Goal: Use online tool/utility: Use online tool/utility

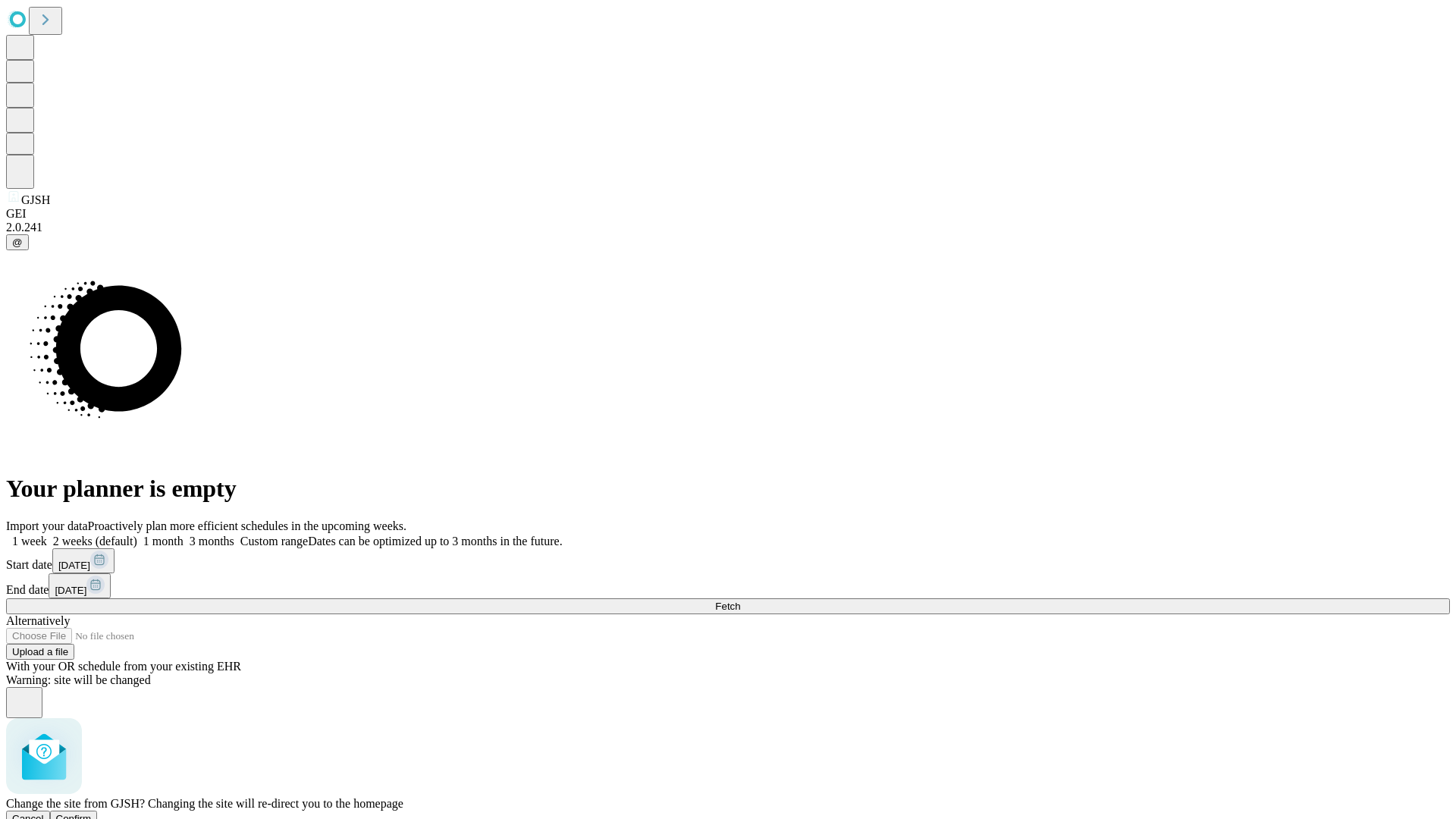
click at [92, 813] on span "Confirm" at bounding box center [74, 819] width 35 height 11
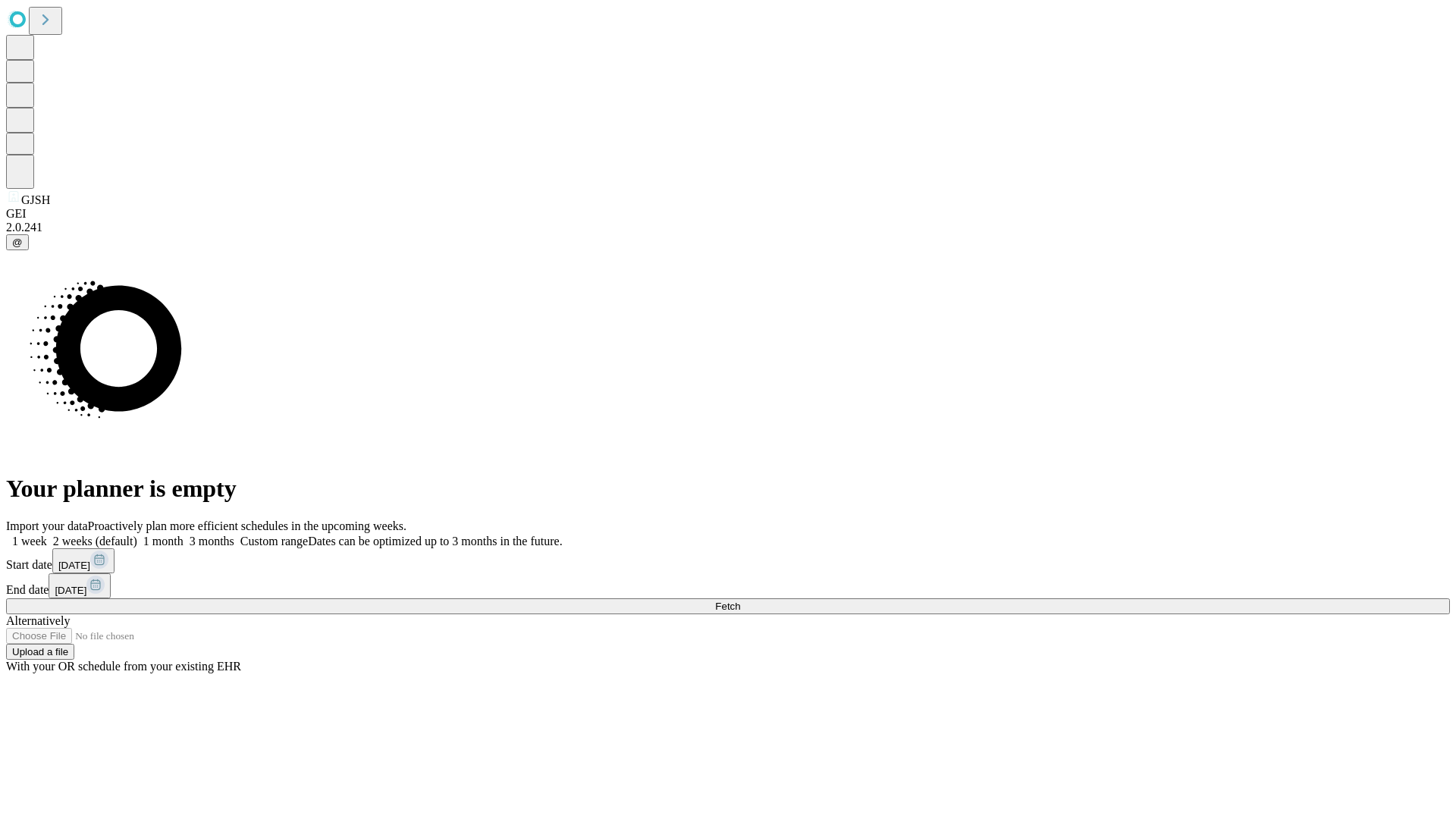
click at [47, 535] on label "1 week" at bounding box center [26, 541] width 41 height 13
click at [740, 601] on span "Fetch" at bounding box center [727, 606] width 25 height 11
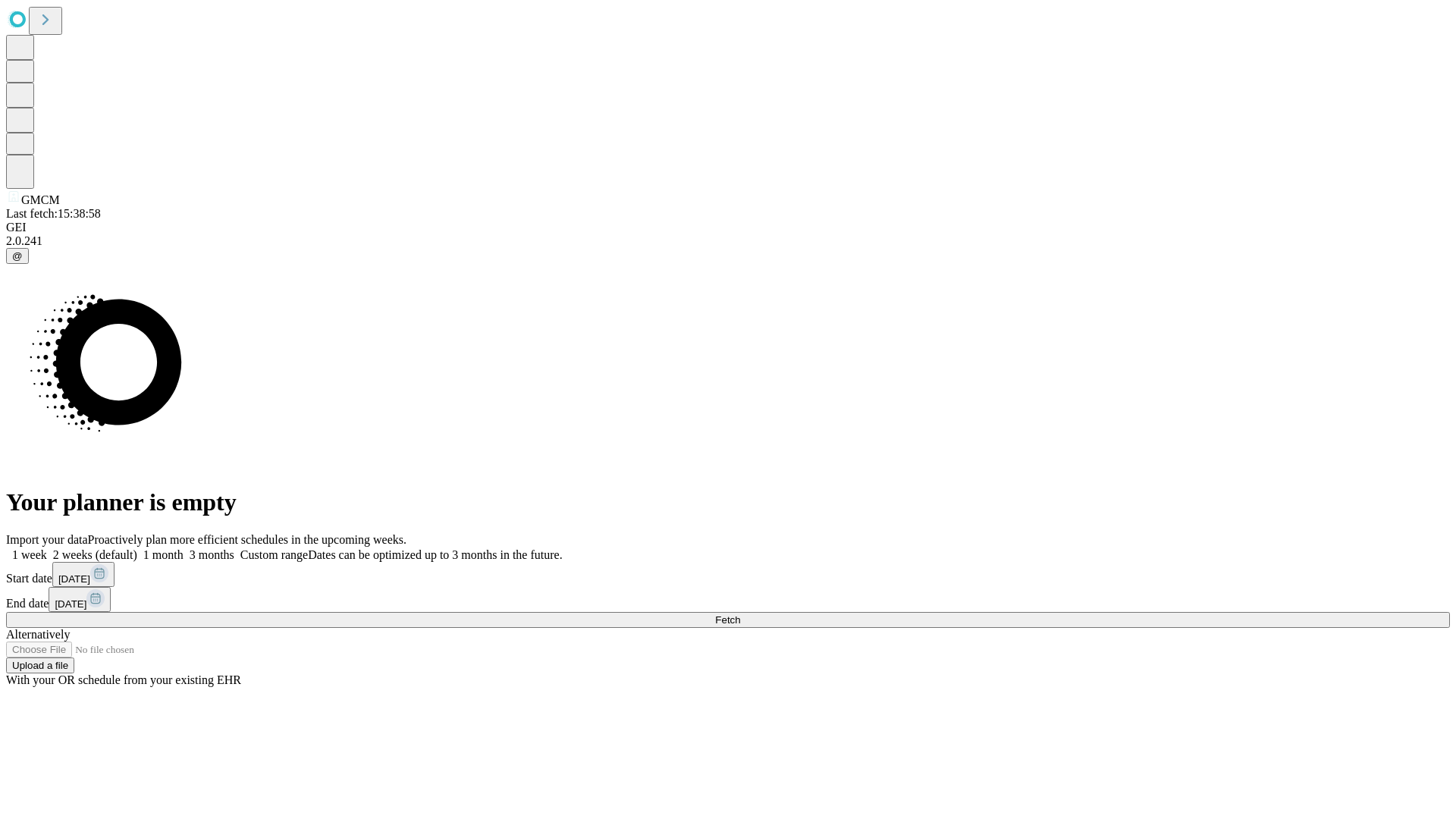
click at [740, 614] on span "Fetch" at bounding box center [727, 620] width 25 height 11
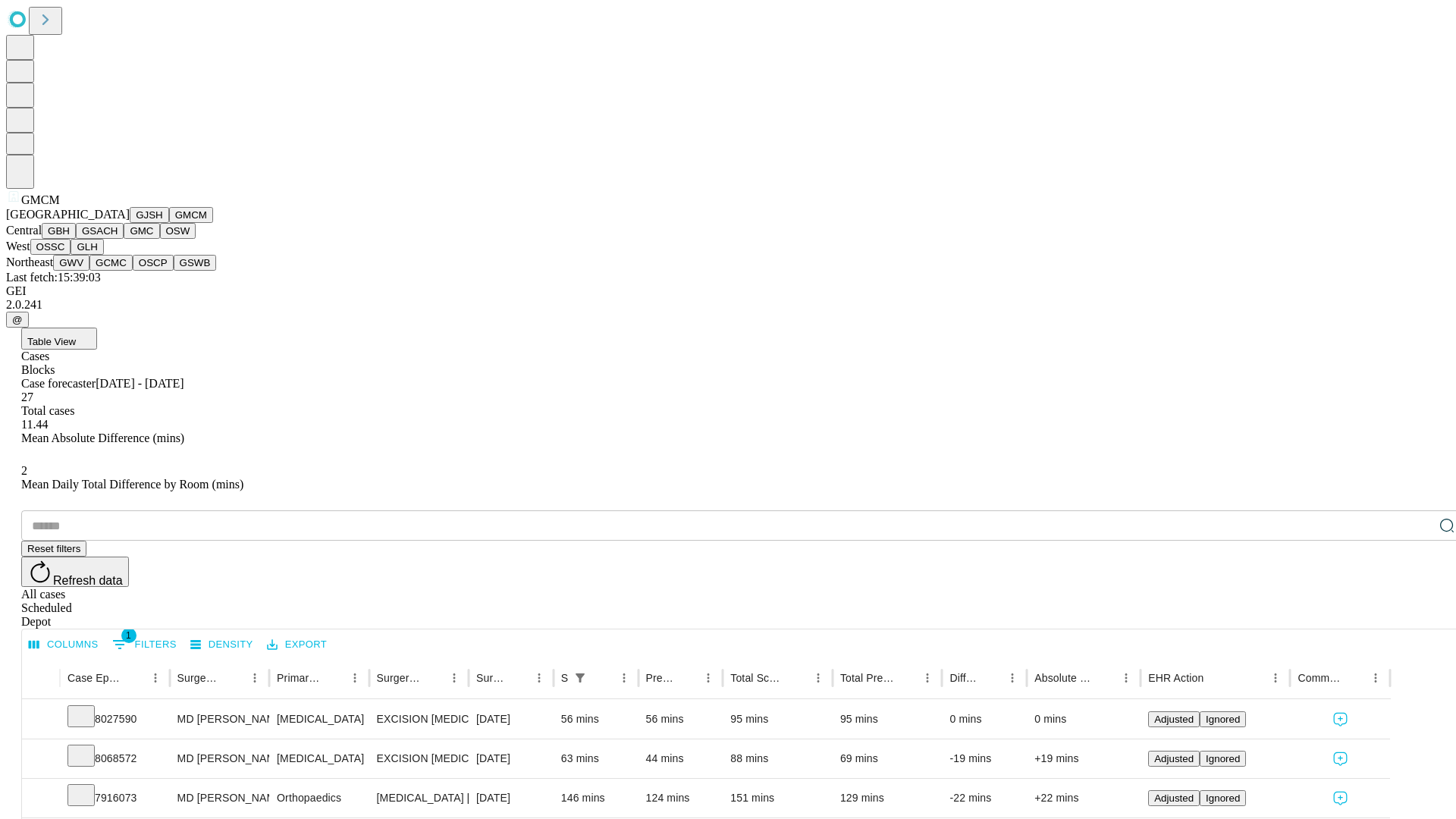
click at [75, 239] on button "GBH" at bounding box center [59, 231] width 35 height 16
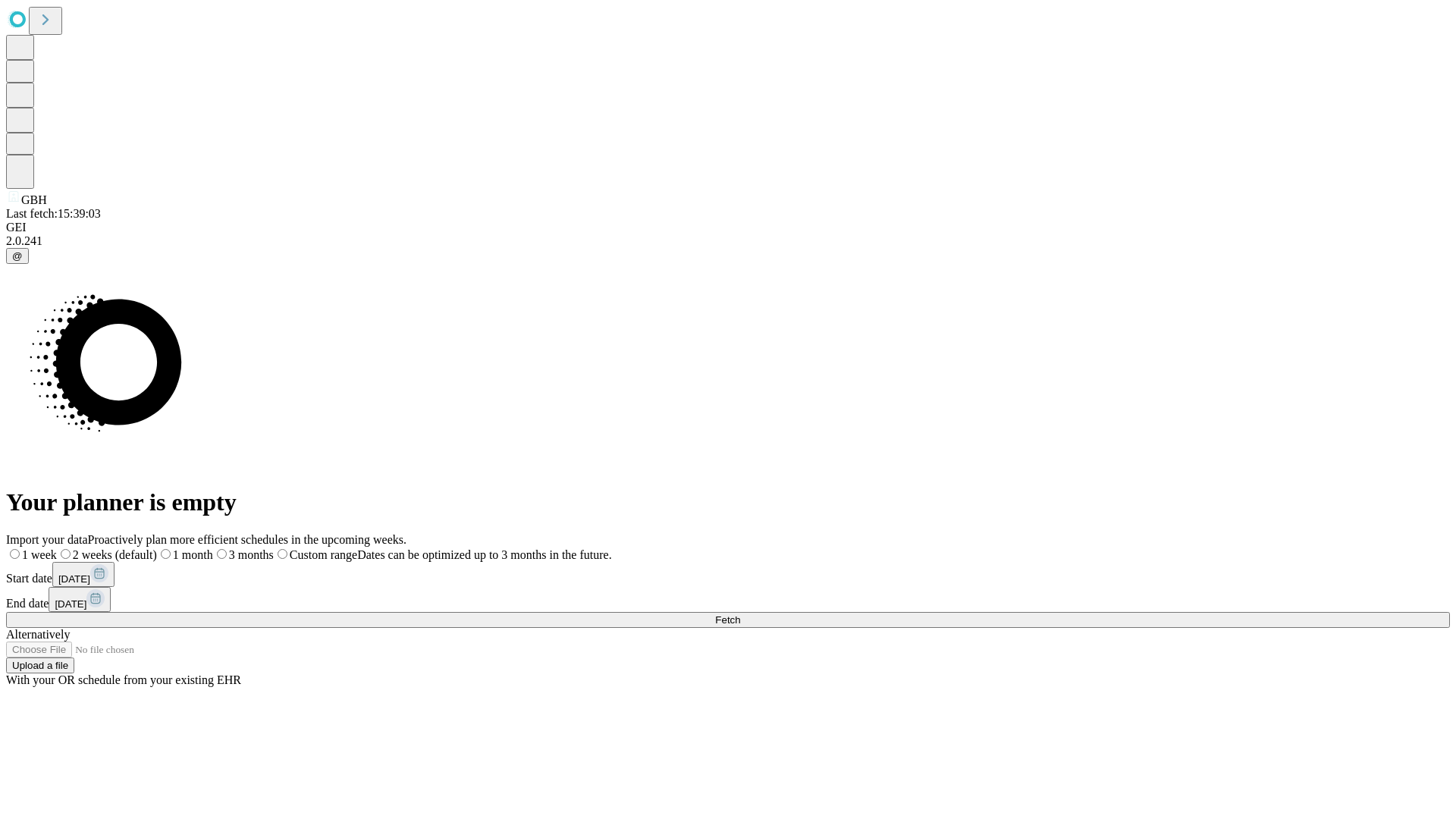
click at [57, 548] on label "1 week" at bounding box center [31, 555] width 51 height 13
click at [740, 614] on span "Fetch" at bounding box center [727, 620] width 25 height 11
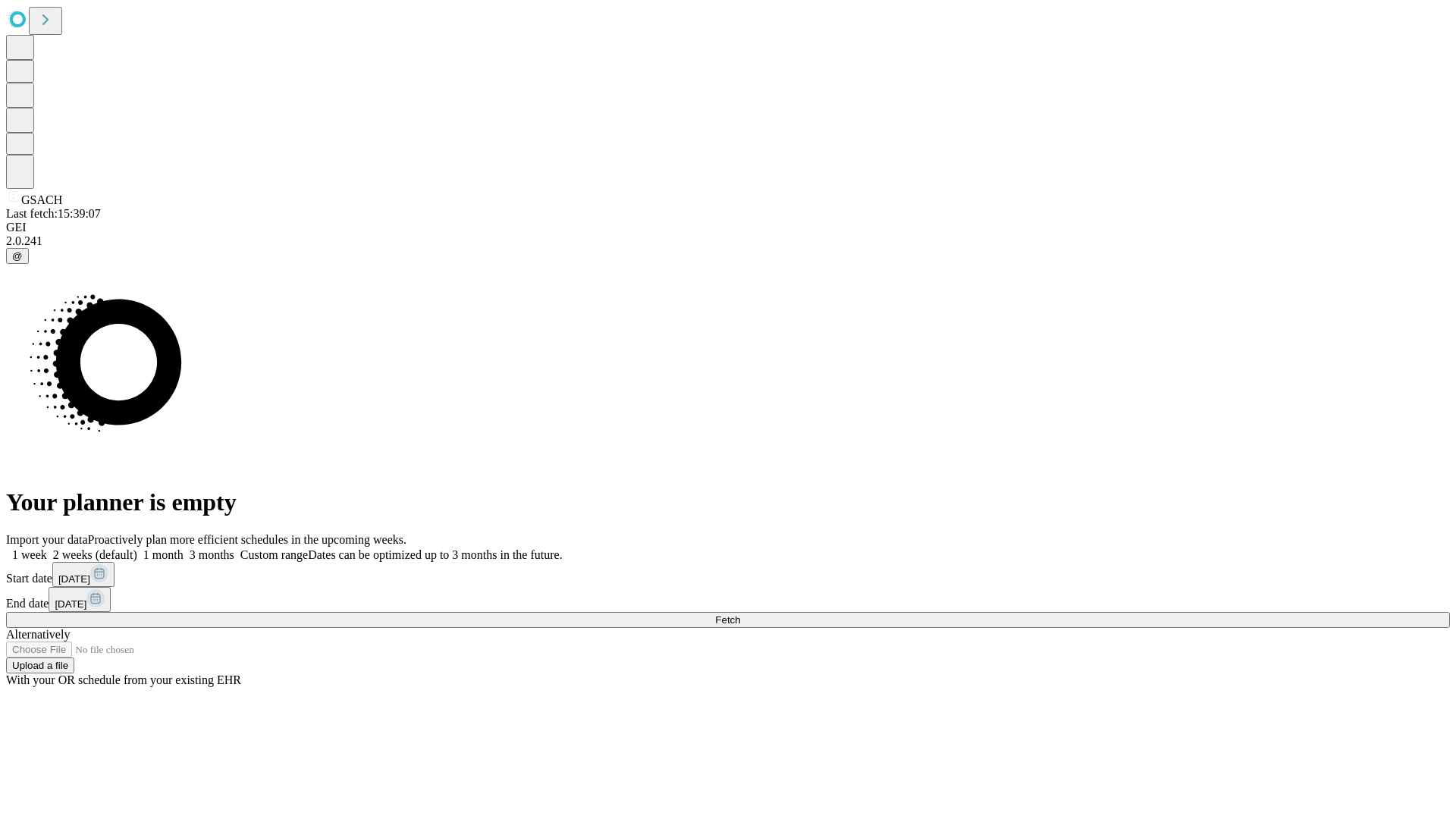
click at [47, 548] on label "1 week" at bounding box center [26, 555] width 41 height 13
click at [740, 614] on span "Fetch" at bounding box center [727, 620] width 25 height 11
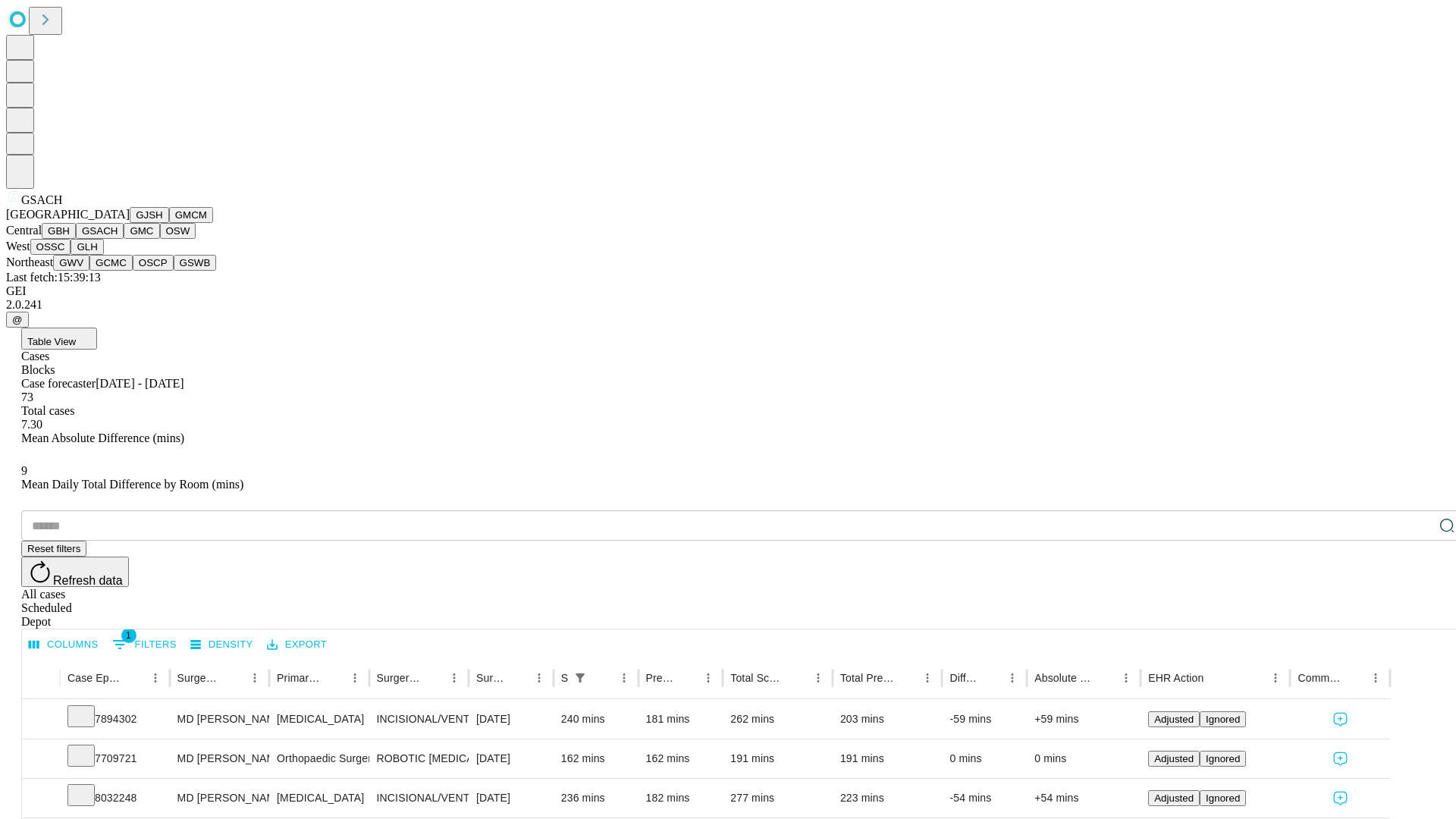
click at [124, 239] on button "GMC" at bounding box center [141, 231] width 35 height 16
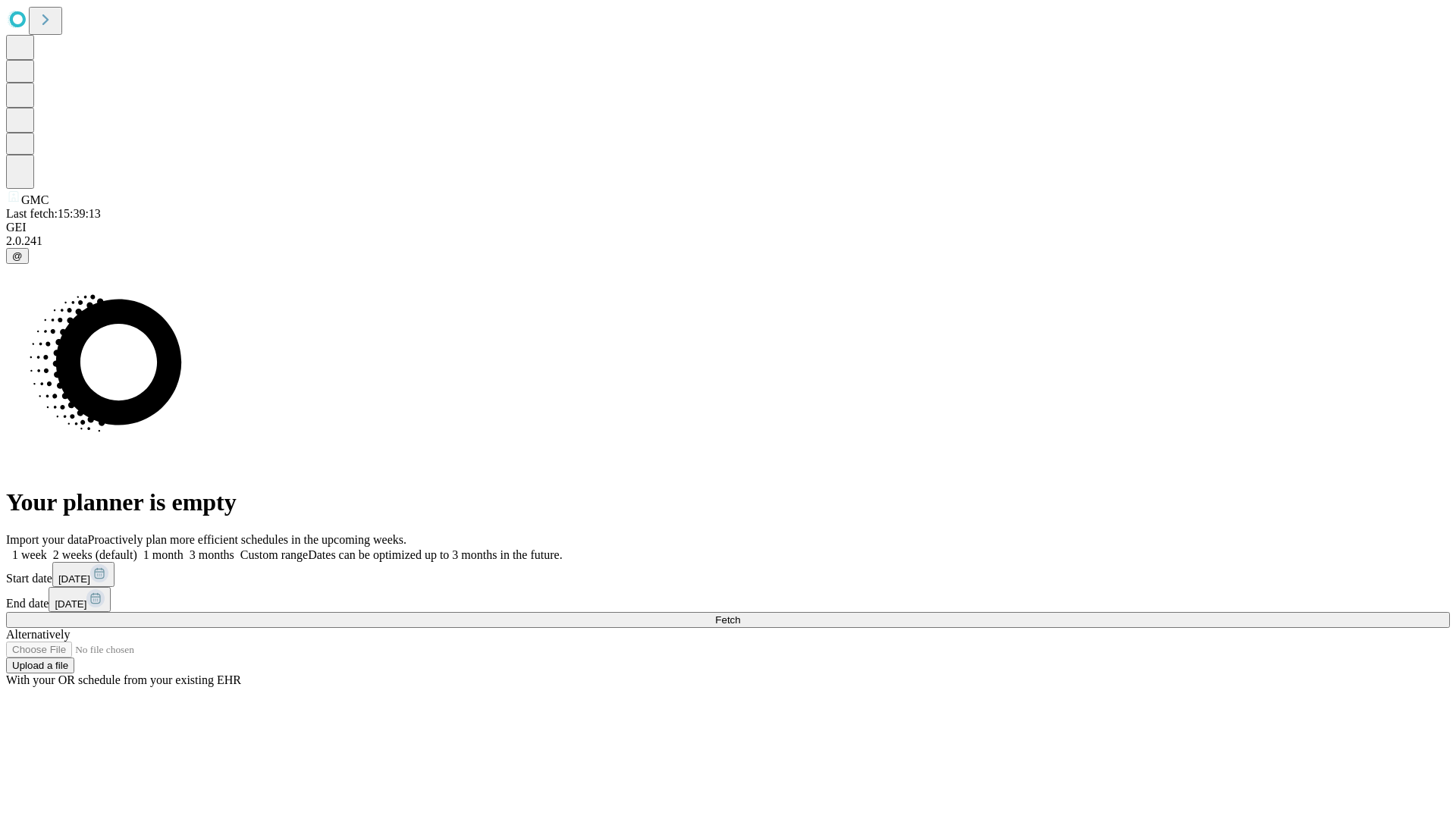
click at [47, 548] on label "1 week" at bounding box center [26, 555] width 41 height 13
click at [740, 614] on span "Fetch" at bounding box center [727, 620] width 25 height 11
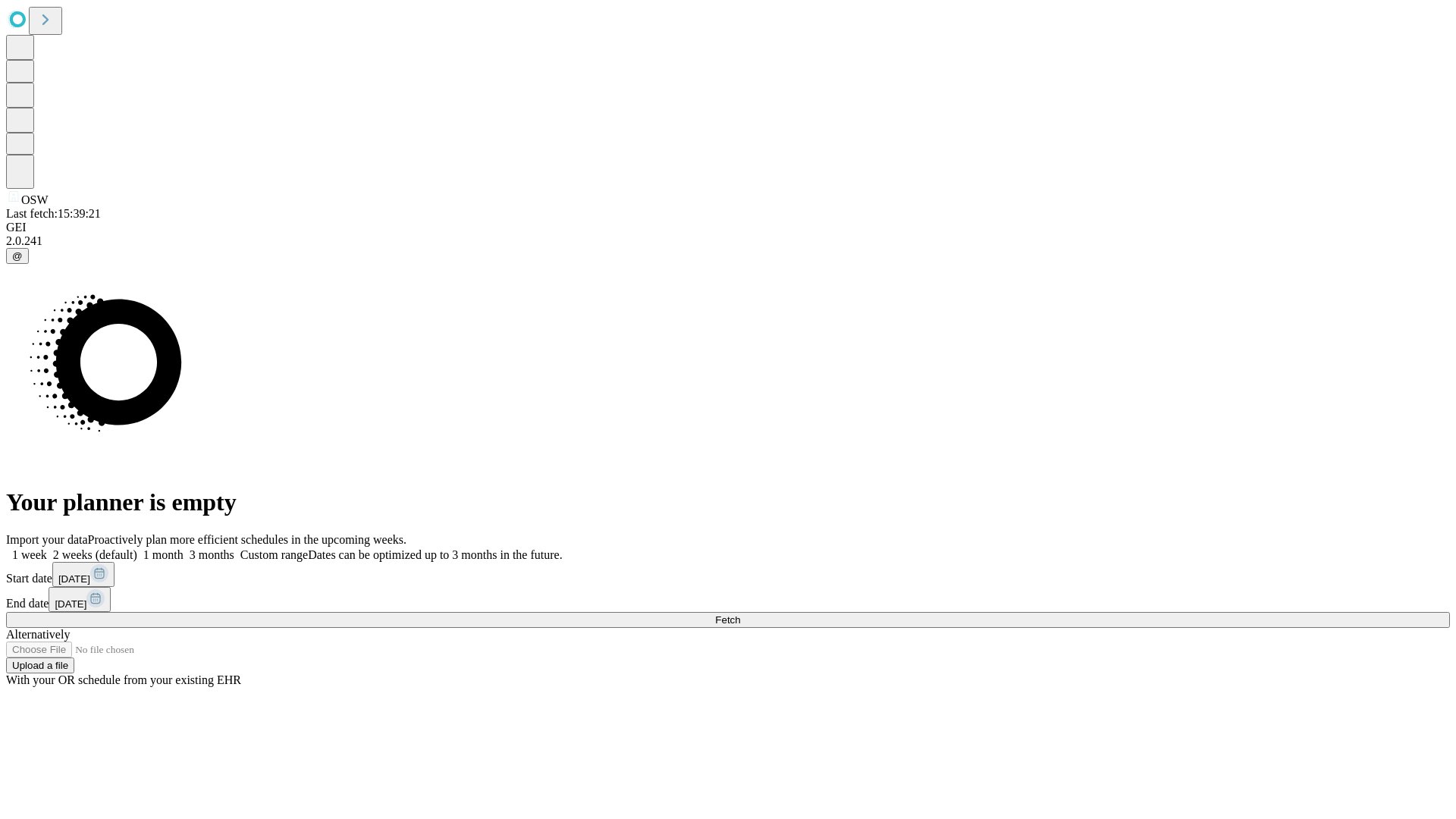
click at [47, 548] on label "1 week" at bounding box center [26, 555] width 41 height 13
click at [740, 614] on span "Fetch" at bounding box center [727, 620] width 25 height 11
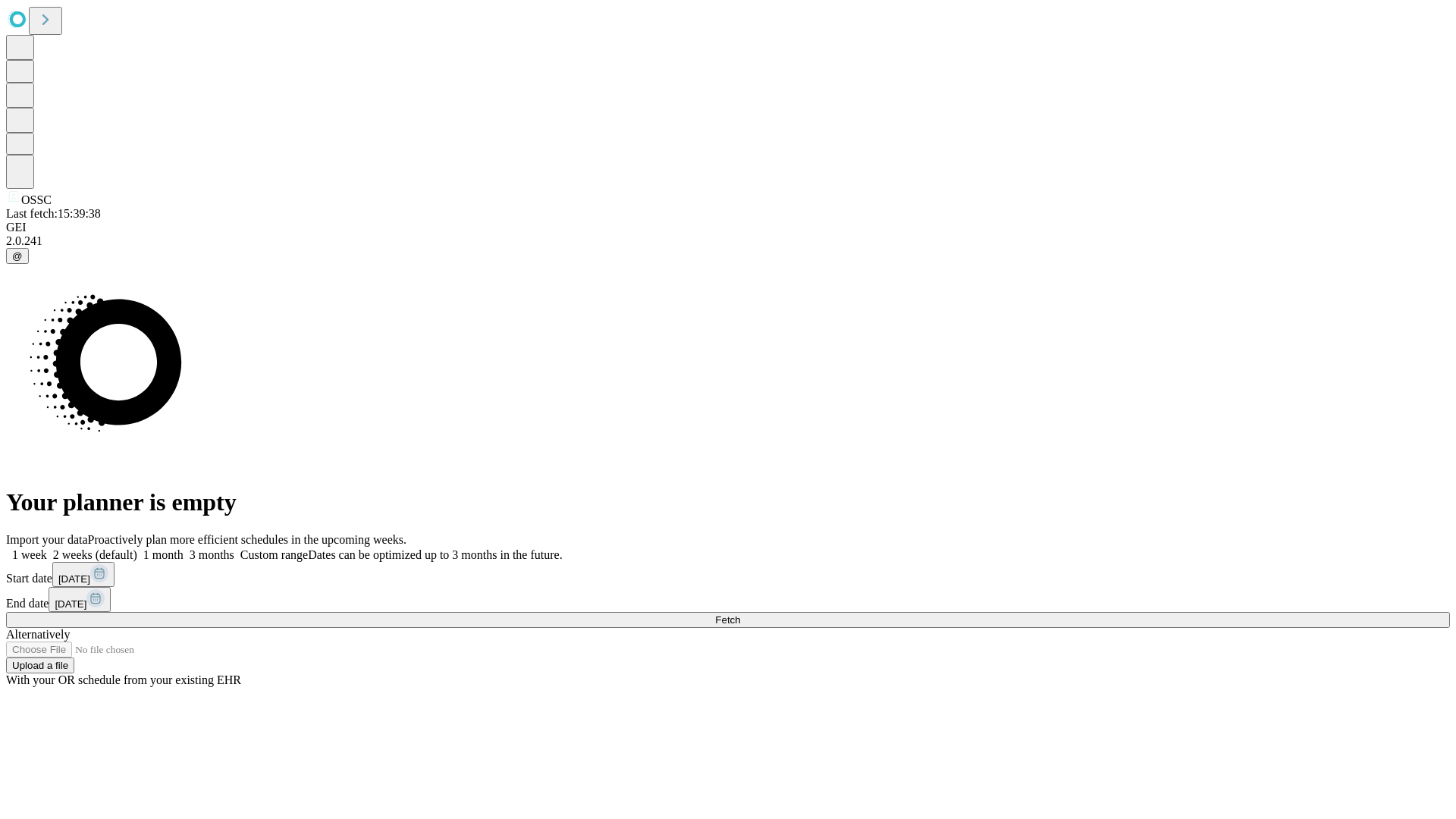
click at [47, 548] on label "1 week" at bounding box center [26, 555] width 41 height 13
click at [740, 614] on span "Fetch" at bounding box center [727, 620] width 25 height 11
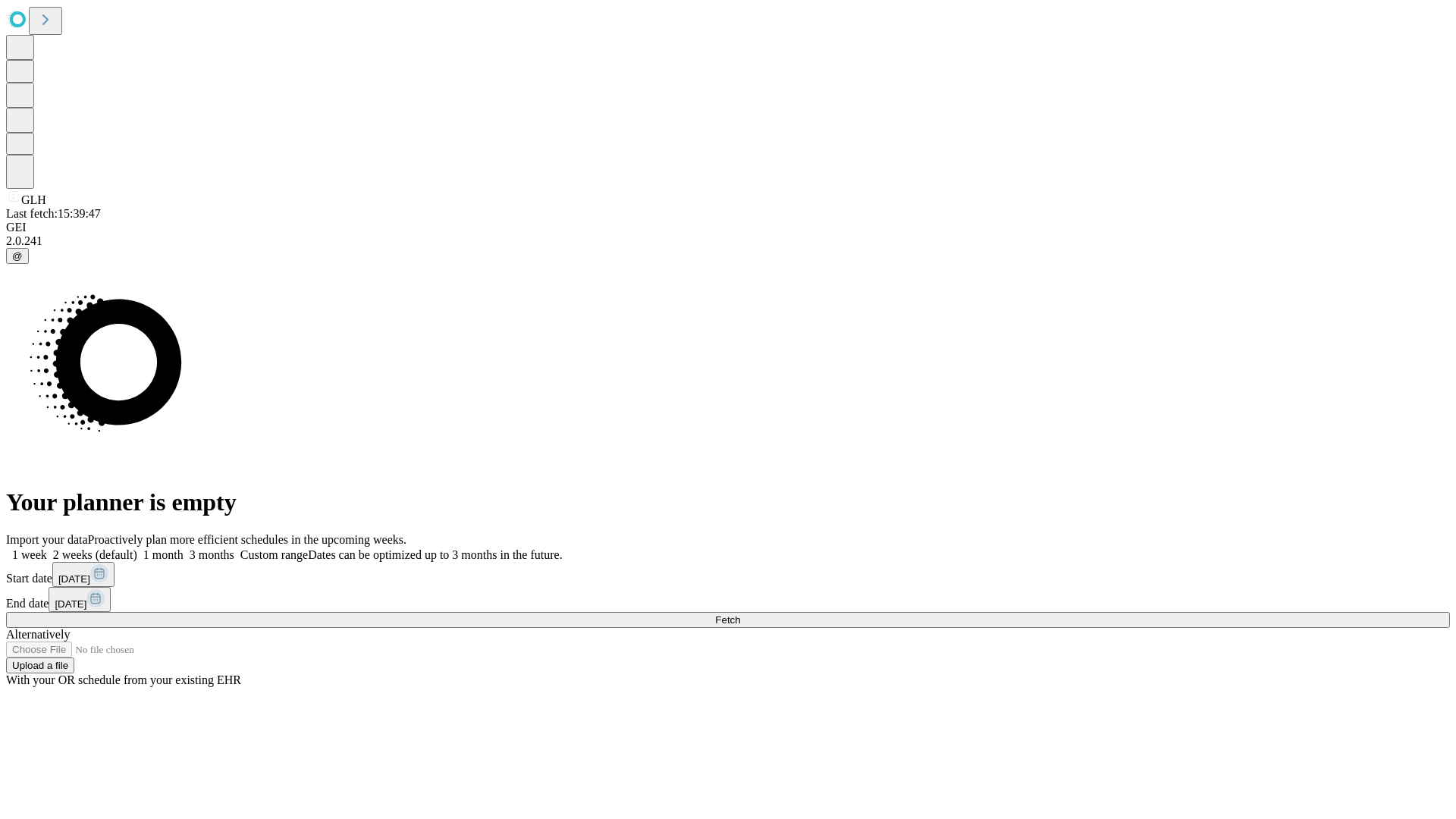
click at [740, 614] on span "Fetch" at bounding box center [727, 620] width 25 height 11
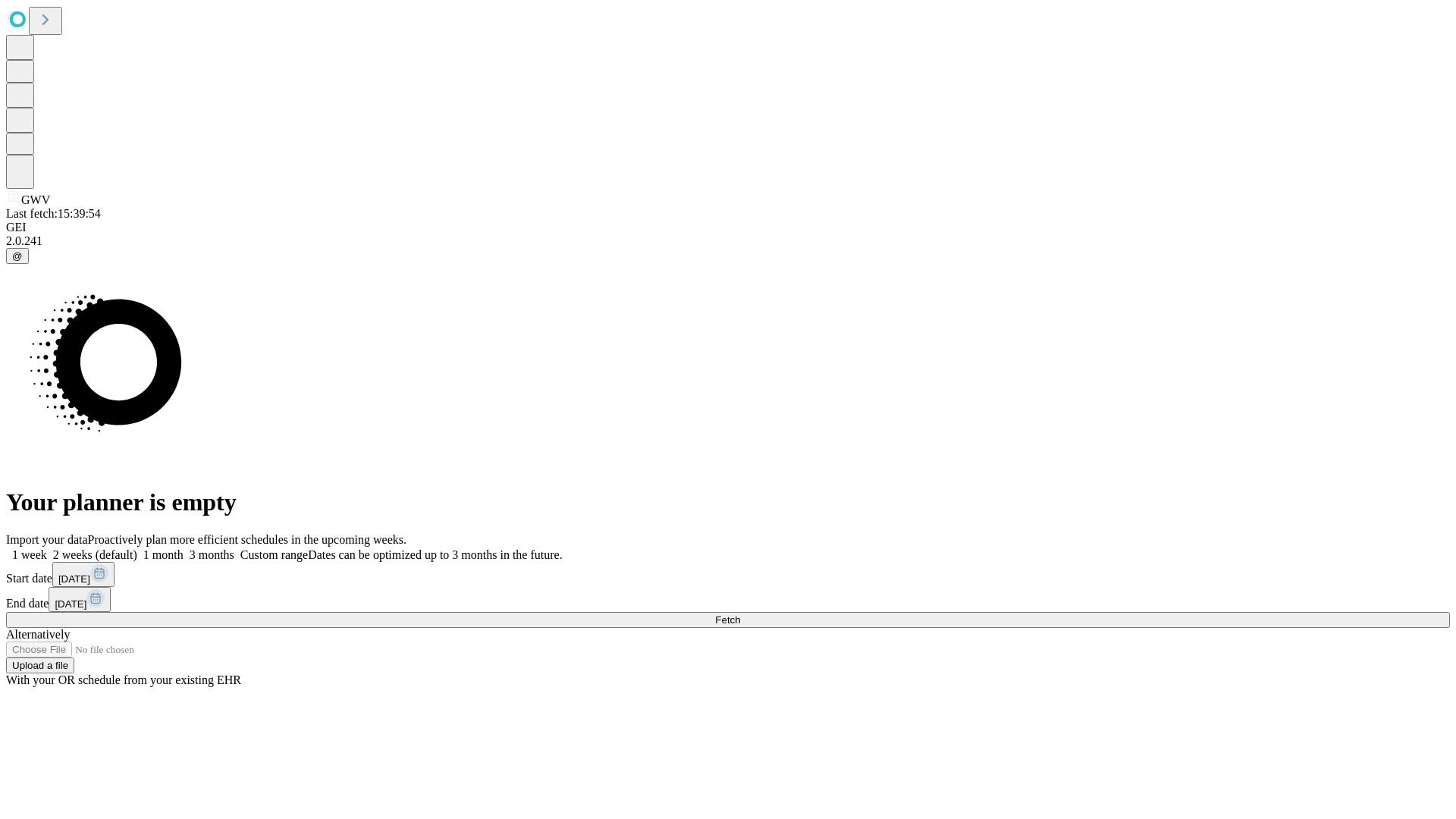
click at [47, 548] on label "1 week" at bounding box center [26, 555] width 41 height 13
click at [740, 614] on span "Fetch" at bounding box center [727, 620] width 25 height 11
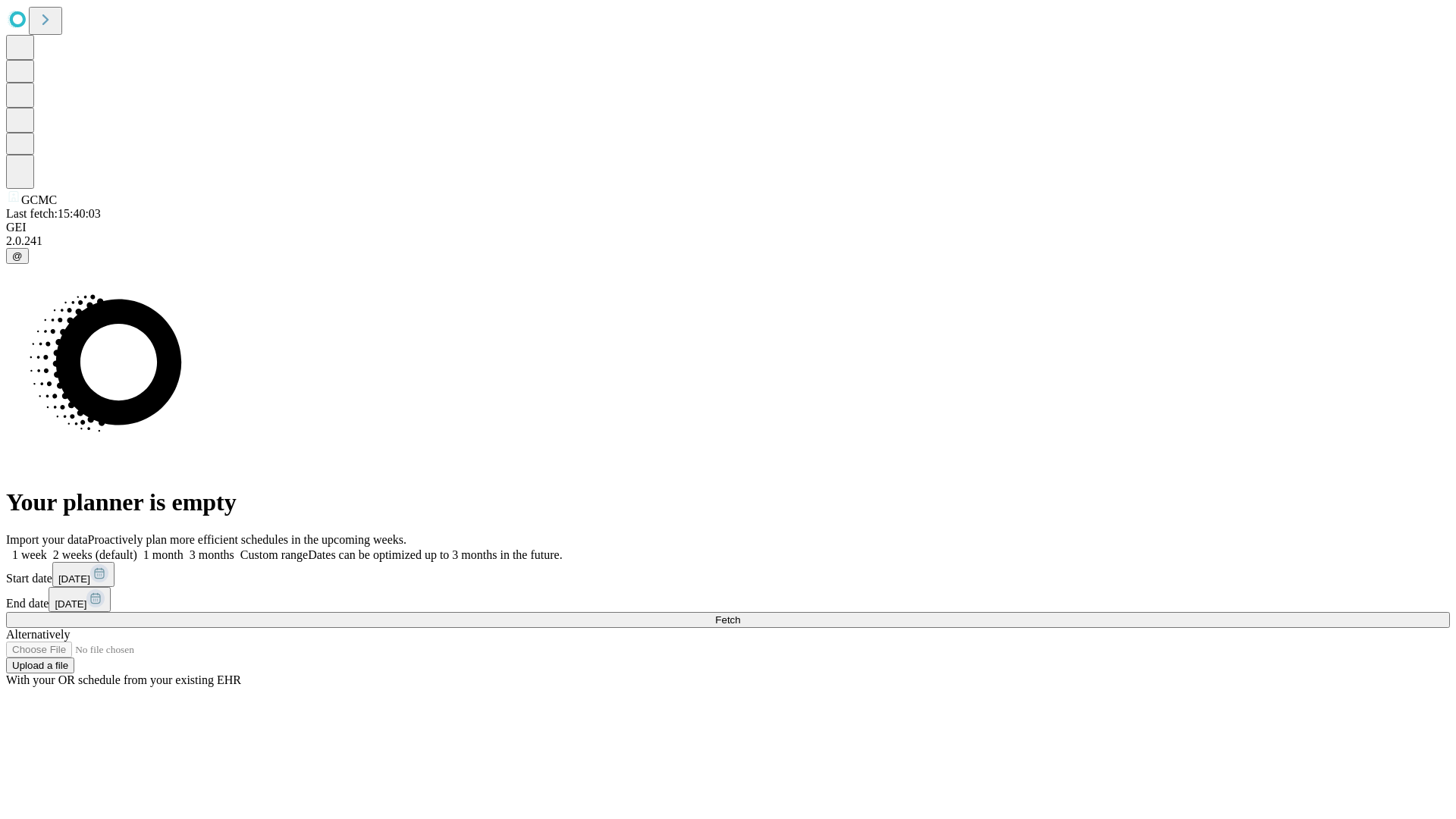
click at [47, 548] on label "1 week" at bounding box center [26, 555] width 41 height 13
click at [740, 614] on span "Fetch" at bounding box center [727, 620] width 25 height 11
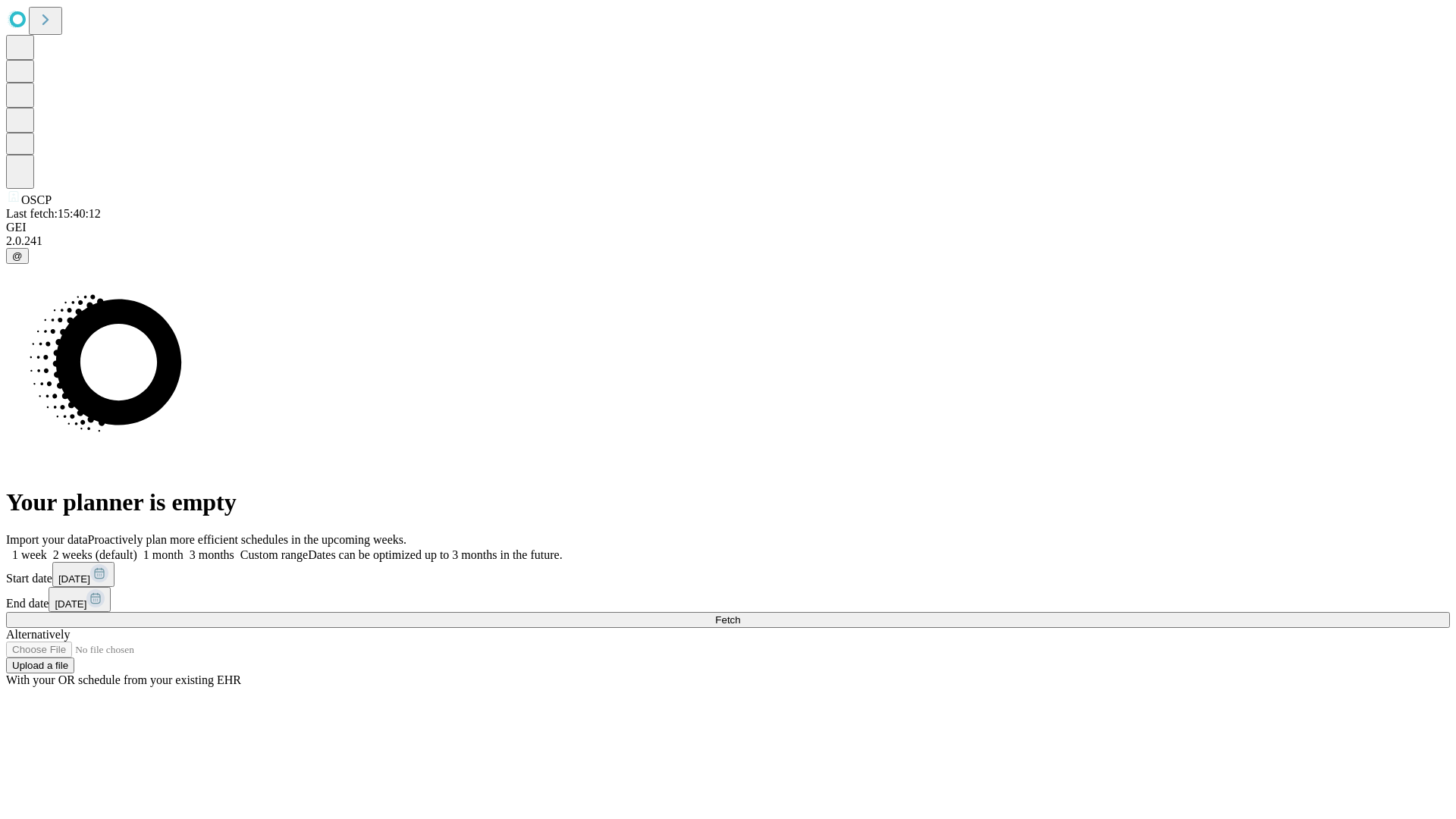
click at [740, 614] on span "Fetch" at bounding box center [727, 620] width 25 height 11
